Goal: Transaction & Acquisition: Purchase product/service

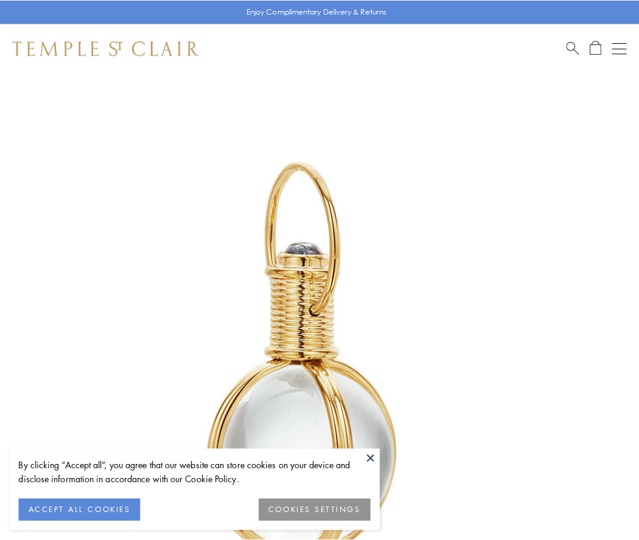
scroll to position [318, 0]
